Goal: Transaction & Acquisition: Obtain resource

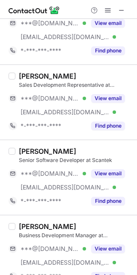
scroll to position [393, 0]
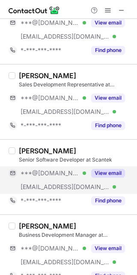
click at [93, 175] on button "View email" at bounding box center [108, 173] width 34 height 9
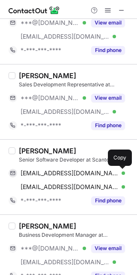
click at [124, 174] on span at bounding box center [121, 173] width 7 height 7
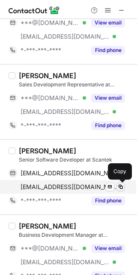
click at [119, 185] on span at bounding box center [121, 186] width 7 height 7
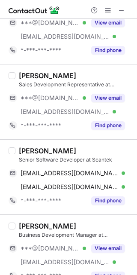
scroll to position [535, 0]
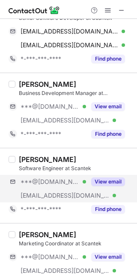
click at [94, 189] on div "***@[DOMAIN_NAME] Verified [EMAIL_ADDRESS][DOMAIN_NAME] Verified View email" at bounding box center [71, 188] width 124 height 27
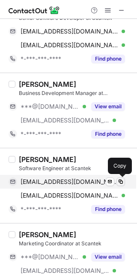
click at [122, 182] on span at bounding box center [121, 181] width 7 height 7
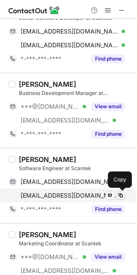
click at [118, 195] on span at bounding box center [121, 195] width 7 height 7
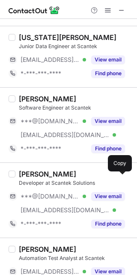
scroll to position [1505, 0]
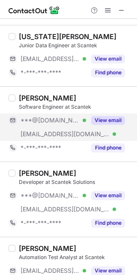
click at [98, 124] on button "View email" at bounding box center [108, 120] width 34 height 9
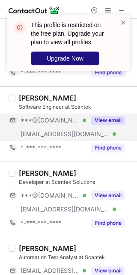
click at [82, 59] on span "Upgrade Now" at bounding box center [65, 58] width 37 height 7
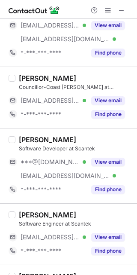
scroll to position [1542, 0]
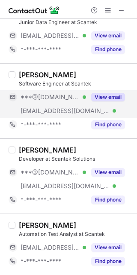
click at [82, 95] on div "***@[DOMAIN_NAME] Verified" at bounding box center [54, 97] width 66 height 8
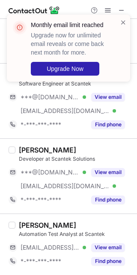
scroll to position [1529, 0]
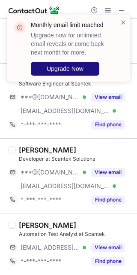
click at [79, 73] on button "Upgrade Now" at bounding box center [65, 69] width 69 height 14
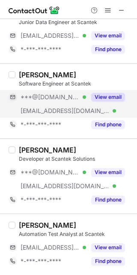
click at [106, 93] on button "View email" at bounding box center [108, 97] width 34 height 9
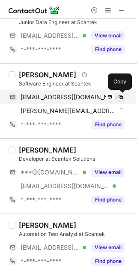
click at [117, 94] on button at bounding box center [121, 97] width 9 height 9
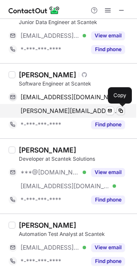
click at [120, 113] on span at bounding box center [121, 110] width 7 height 7
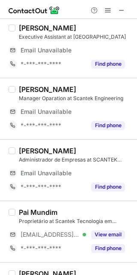
scroll to position [0, 0]
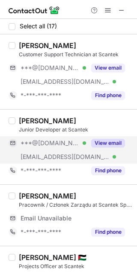
click at [101, 143] on button "View email" at bounding box center [108, 143] width 34 height 9
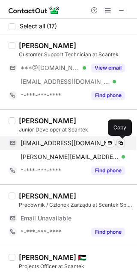
click at [122, 143] on span at bounding box center [121, 143] width 7 height 7
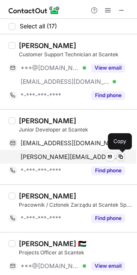
click at [121, 158] on span at bounding box center [121, 156] width 7 height 7
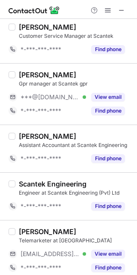
scroll to position [762, 0]
